Goal: Find specific page/section: Find specific page/section

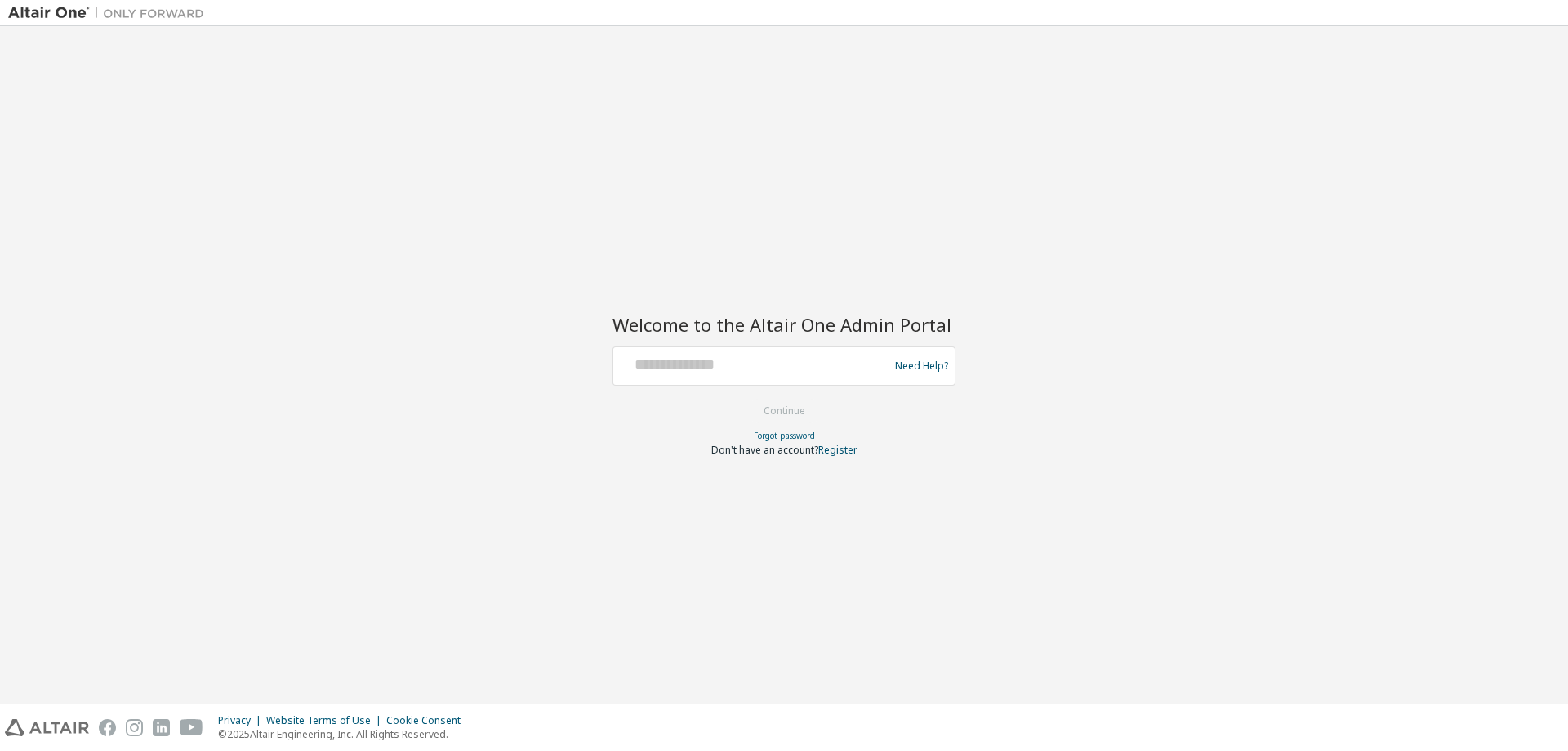
click at [711, 389] on form "Need Help? Please make sure that you provide your Global Login as email (e.g. @…" at bounding box center [784, 401] width 343 height 110
click at [715, 375] on div at bounding box center [753, 365] width 267 height 31
click at [760, 363] on input "text" at bounding box center [753, 361] width 267 height 24
type input "*"
click at [802, 420] on button "Continue" at bounding box center [784, 411] width 76 height 24
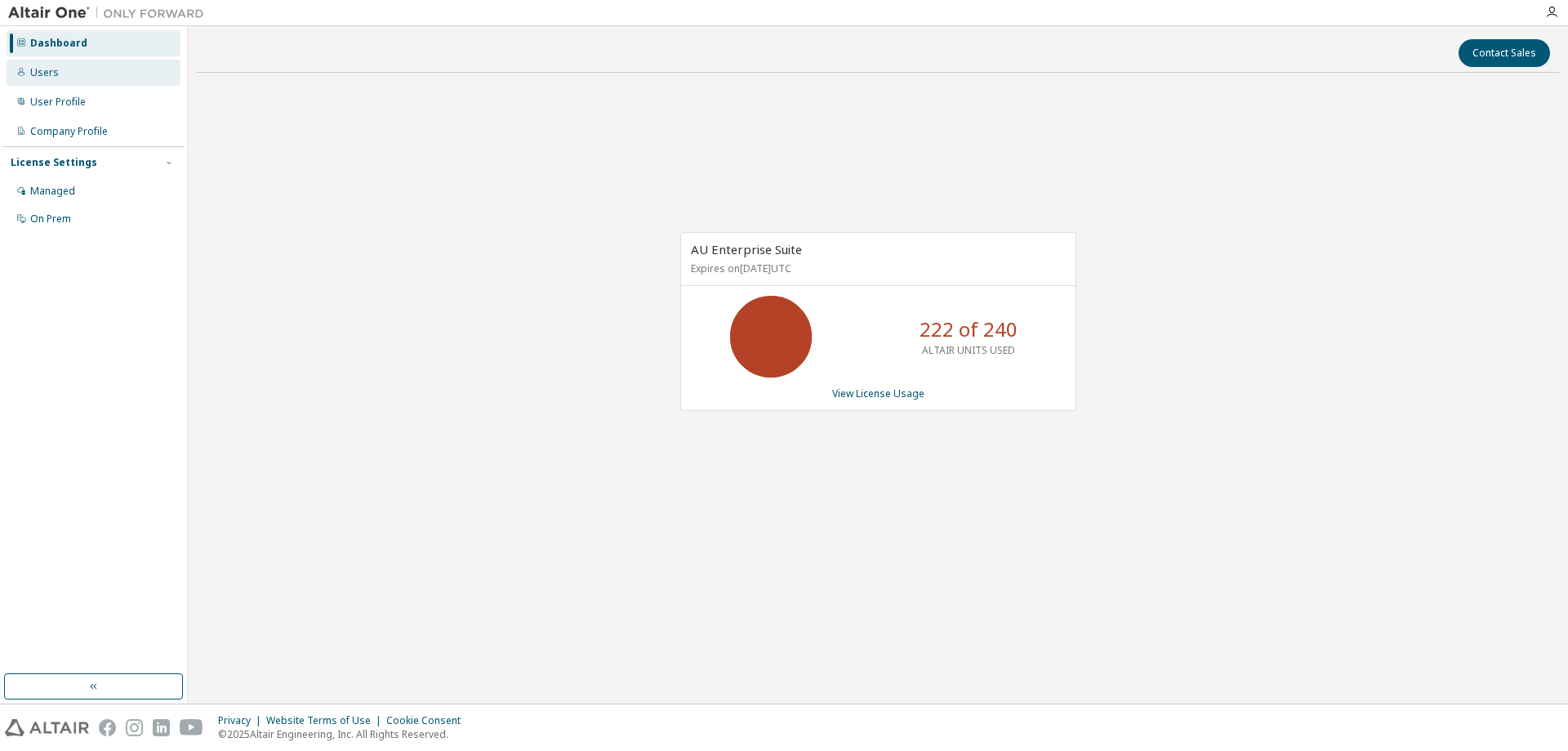
click at [61, 73] on div "Users" at bounding box center [93, 72] width 174 height 26
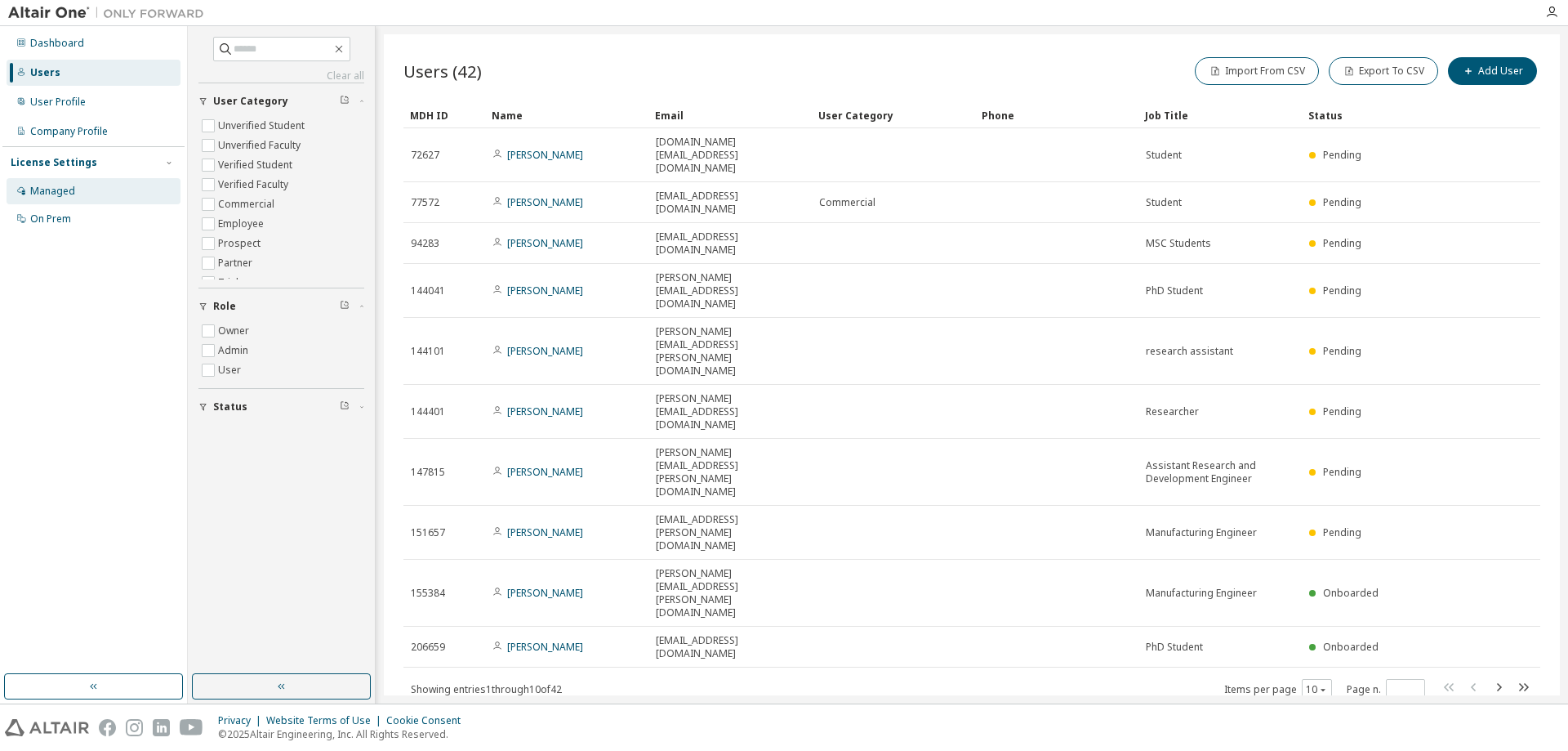
click at [107, 186] on div "Managed" at bounding box center [93, 191] width 174 height 26
